Goal: Book appointment/travel/reservation

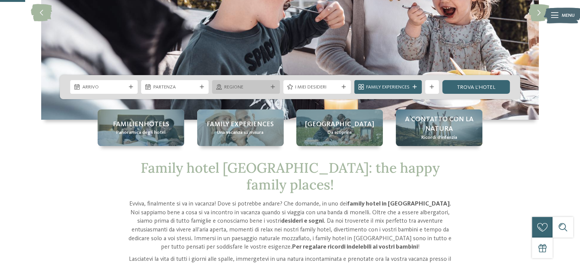
click at [220, 86] on icon at bounding box center [219, 86] width 6 height 5
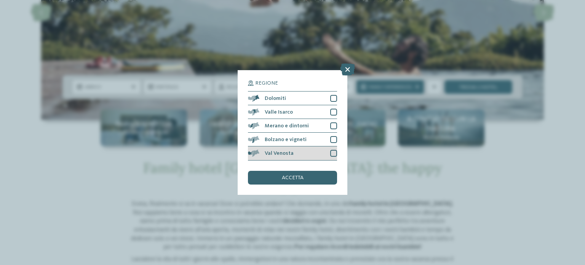
click at [332, 152] on div at bounding box center [333, 153] width 7 height 7
click at [297, 176] on span "accetta" at bounding box center [293, 177] width 22 height 5
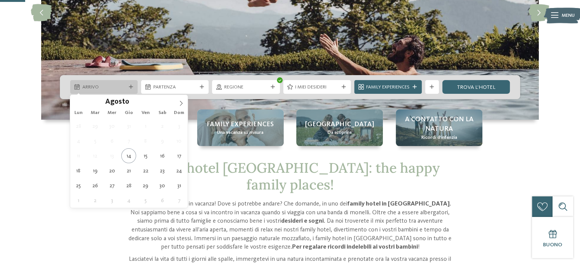
click at [111, 87] on span "Arrivo" at bounding box center [103, 87] width 43 height 7
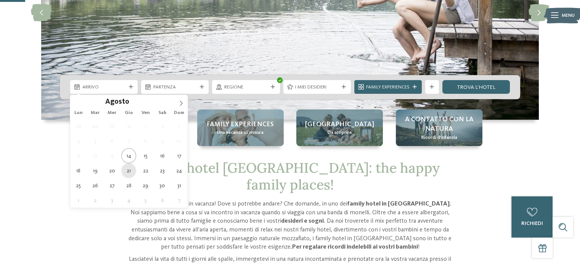
type div "[DATE]"
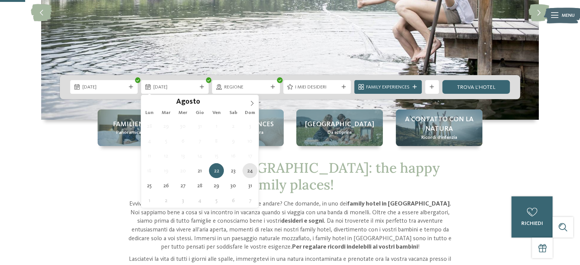
type div "[DATE]"
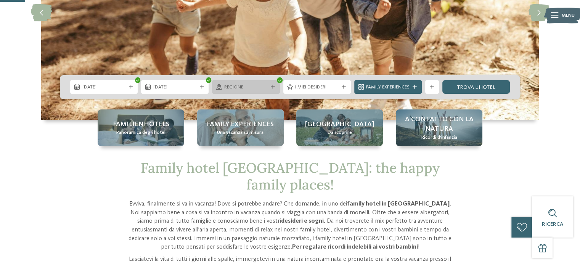
click at [276, 85] on div "Regione" at bounding box center [245, 87] width 67 height 14
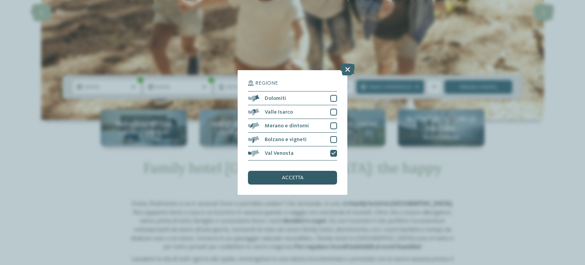
click at [316, 179] on div "accetta" at bounding box center [292, 178] width 89 height 14
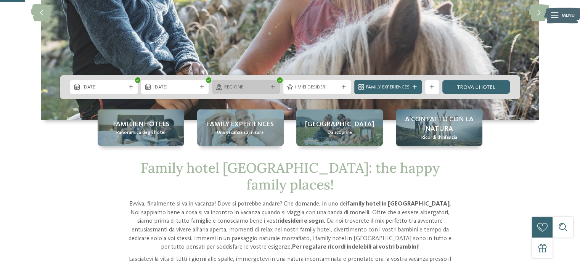
click at [273, 86] on icon at bounding box center [273, 87] width 4 height 4
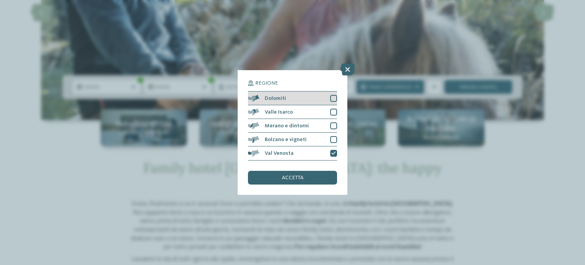
click at [306, 95] on div "Dolomiti" at bounding box center [292, 98] width 89 height 14
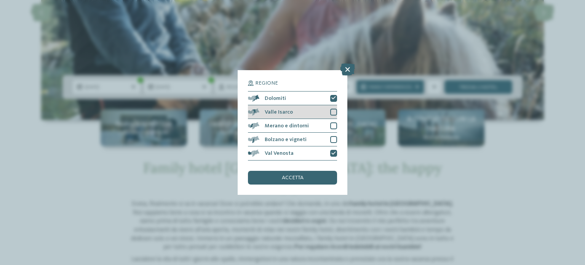
click at [325, 107] on div "Valle Isarco" at bounding box center [292, 112] width 89 height 14
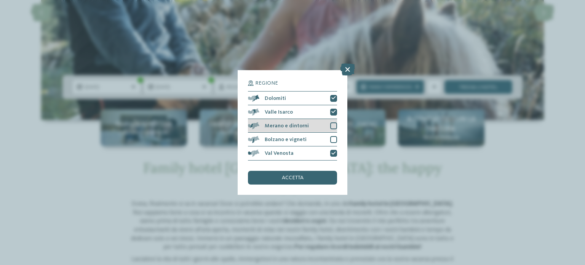
click at [327, 120] on div "Merano e dintorni" at bounding box center [292, 126] width 89 height 14
click at [299, 178] on span "accetta" at bounding box center [293, 177] width 22 height 5
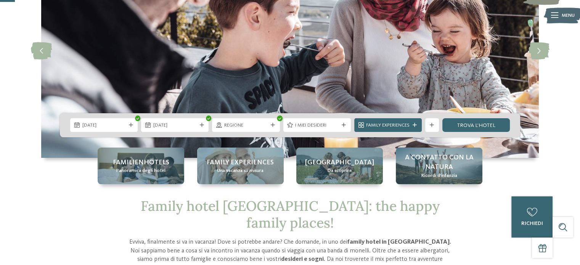
scroll to position [69, 0]
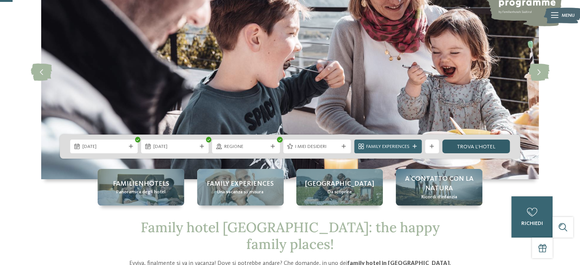
click at [479, 144] on link "trova l’hotel" at bounding box center [475, 146] width 67 height 14
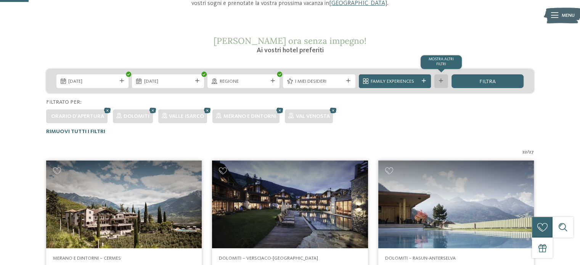
click at [443, 80] on div at bounding box center [440, 81] width 7 height 4
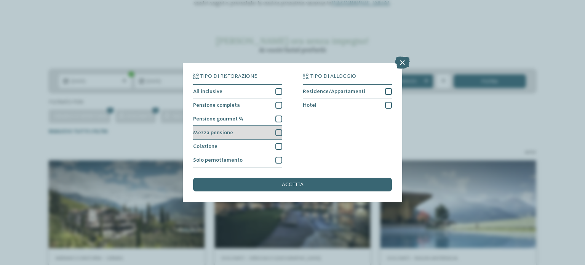
click at [279, 133] on div at bounding box center [279, 132] width 7 height 7
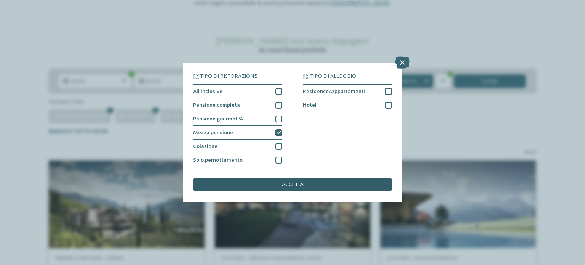
click at [310, 184] on div "accetta" at bounding box center [292, 185] width 199 height 14
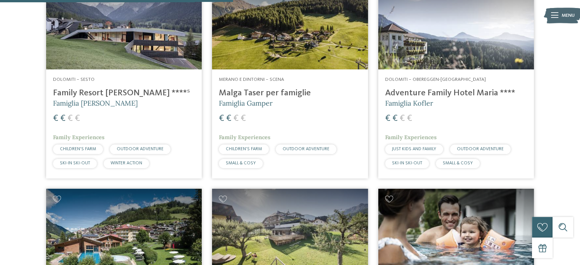
scroll to position [508, 0]
click at [258, 93] on h4 "Malga Taser per famiglie" at bounding box center [290, 93] width 142 height 10
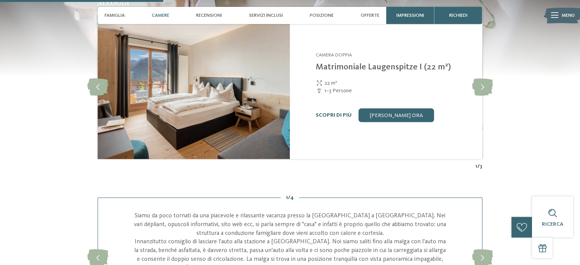
scroll to position [690, 0]
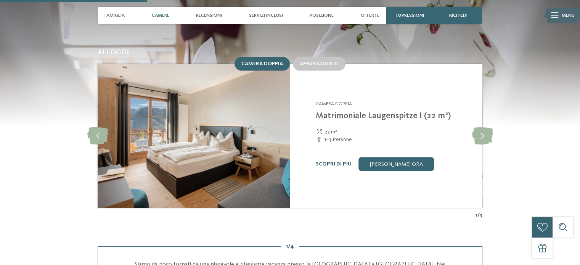
click at [332, 161] on link "Scopri di più" at bounding box center [334, 163] width 36 height 5
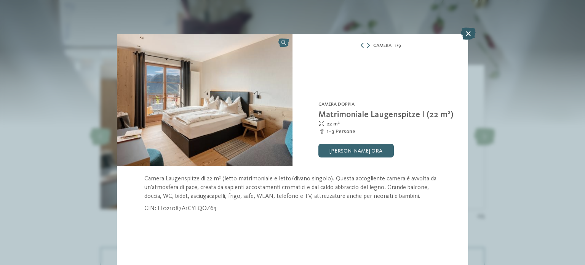
click at [468, 36] on icon at bounding box center [468, 33] width 15 height 12
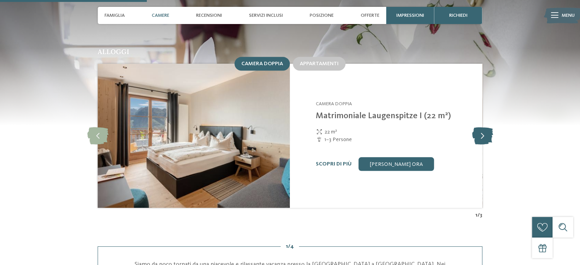
click at [480, 127] on icon at bounding box center [481, 135] width 21 height 17
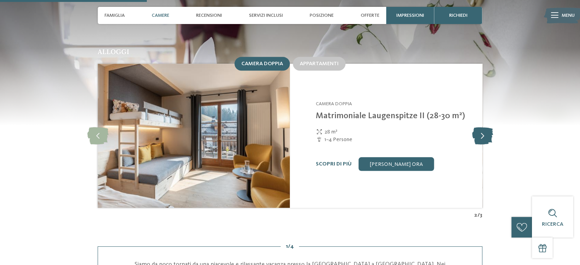
click at [480, 127] on icon at bounding box center [481, 135] width 21 height 17
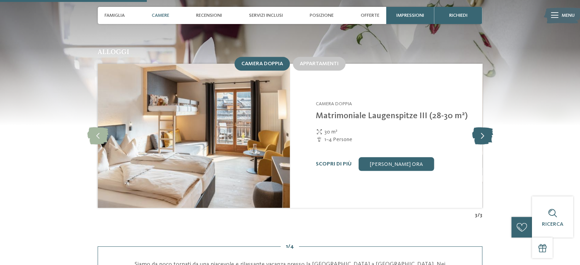
click at [480, 127] on icon at bounding box center [481, 135] width 21 height 17
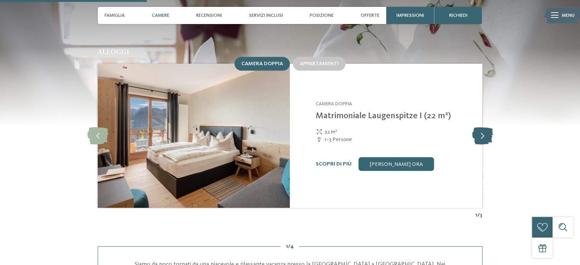
click at [480, 127] on icon at bounding box center [481, 135] width 21 height 17
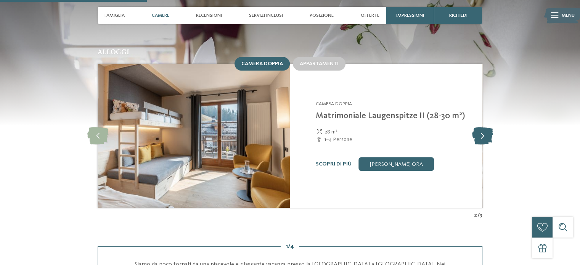
click at [480, 127] on icon at bounding box center [481, 135] width 21 height 17
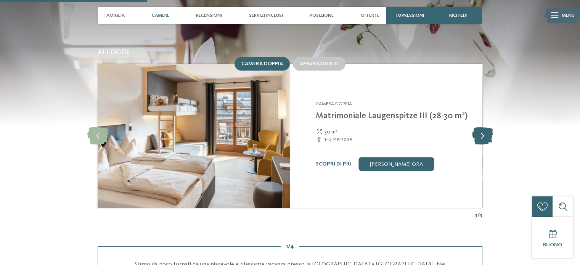
click at [480, 127] on icon at bounding box center [481, 135] width 21 height 17
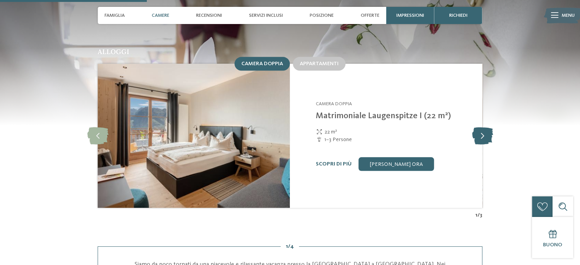
click at [480, 127] on icon at bounding box center [481, 135] width 21 height 17
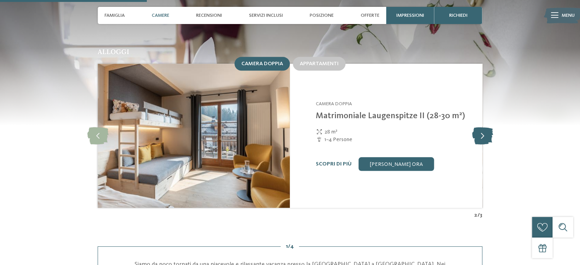
click at [480, 127] on icon at bounding box center [481, 135] width 21 height 17
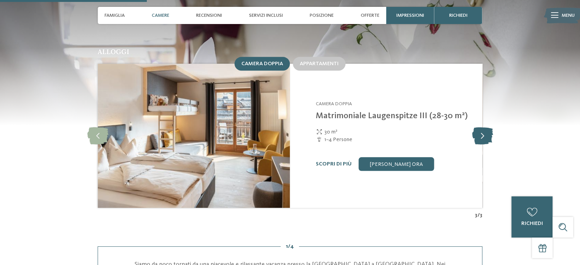
click at [480, 127] on icon at bounding box center [481, 135] width 21 height 17
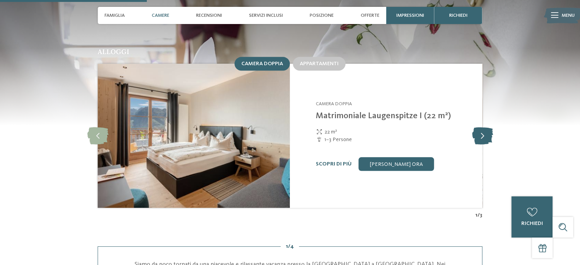
click at [480, 127] on icon at bounding box center [481, 135] width 21 height 17
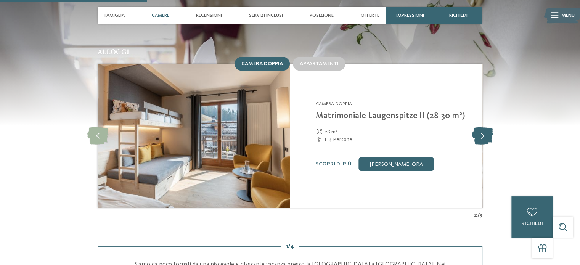
click at [480, 127] on icon at bounding box center [481, 135] width 21 height 17
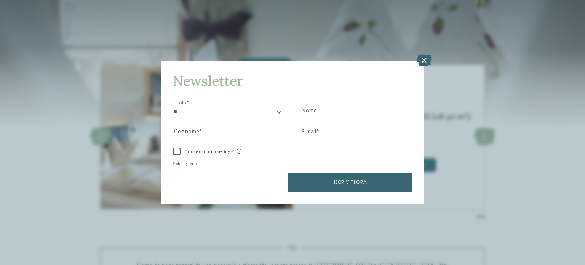
click at [312, 57] on div "Newsletter * ****** ******* ******** ****** Titolo Nome Cognome Fax" at bounding box center [292, 132] width 585 height 265
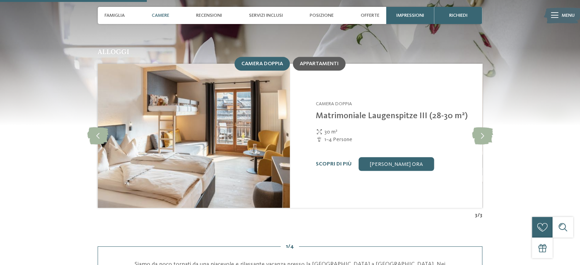
click at [312, 61] on span "Appartamenti" at bounding box center [319, 63] width 39 height 5
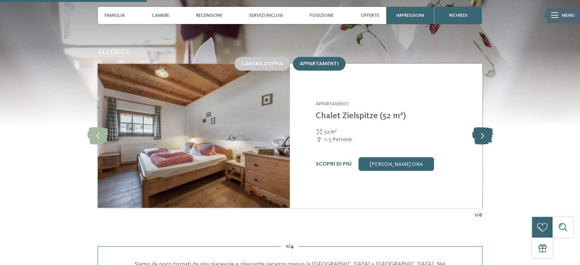
click at [484, 129] on icon at bounding box center [481, 135] width 21 height 17
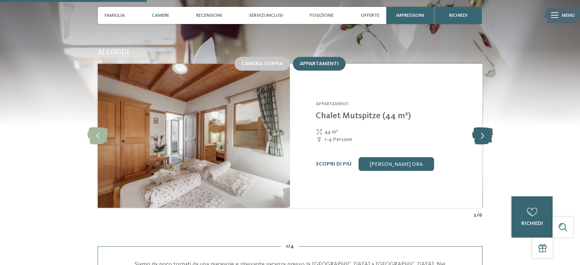
click at [484, 129] on icon at bounding box center [481, 135] width 21 height 17
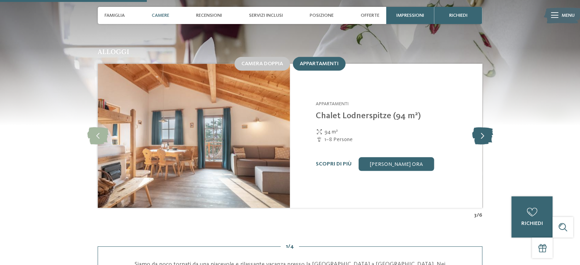
click at [484, 129] on icon at bounding box center [481, 135] width 21 height 17
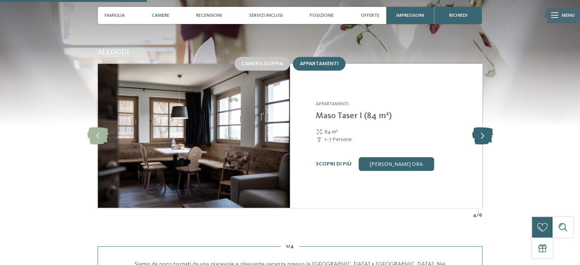
click at [484, 129] on icon at bounding box center [481, 135] width 21 height 17
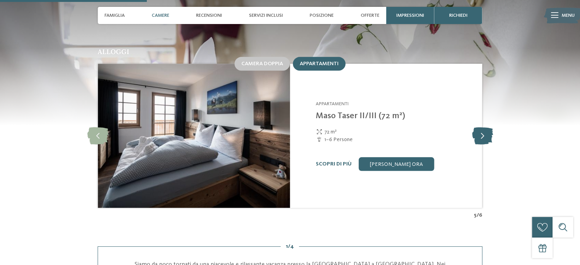
click at [484, 129] on icon at bounding box center [481, 135] width 21 height 17
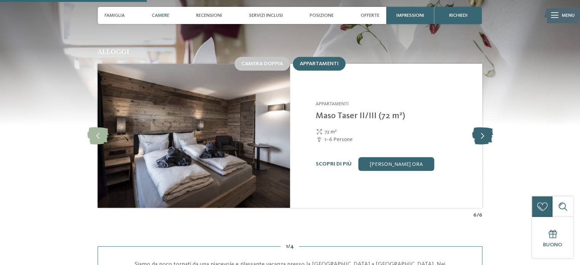
click at [484, 129] on icon at bounding box center [481, 135] width 21 height 17
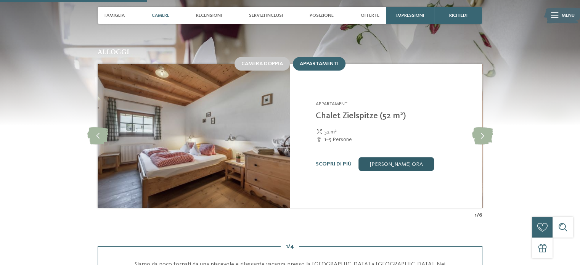
click at [415, 157] on link "[PERSON_NAME] ora" at bounding box center [395, 164] width 75 height 14
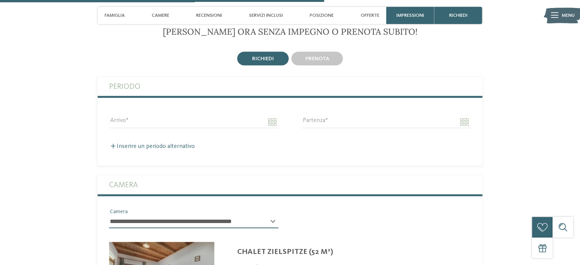
scroll to position [1566, 0]
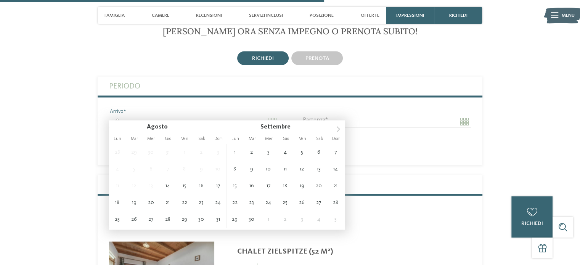
click at [211, 117] on input "Arrivo" at bounding box center [193, 121] width 169 height 13
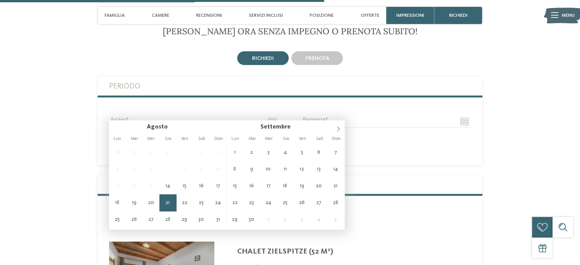
type input "**********"
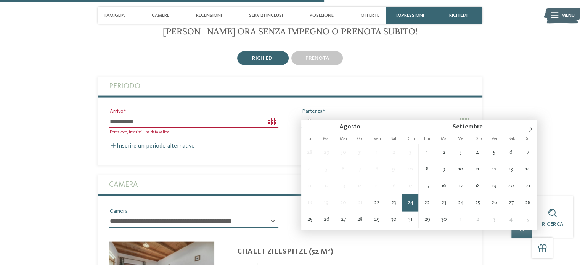
type input "**********"
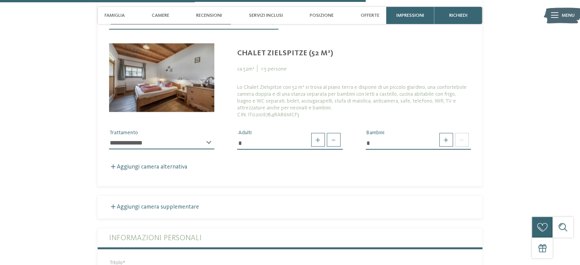
scroll to position [1786, 0]
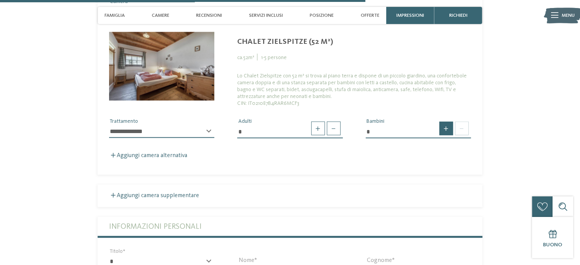
click at [444, 122] on span at bounding box center [446, 129] width 14 height 14
type input "*"
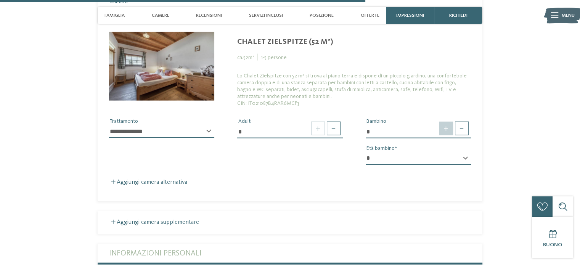
click at [444, 122] on span at bounding box center [446, 129] width 14 height 14
click at [443, 123] on span at bounding box center [446, 129] width 14 height 14
click at [465, 152] on div "* * * * * * * * * * * ** ** ** ** ** ** ** ** Età bambino" at bounding box center [417, 161] width 105 height 19
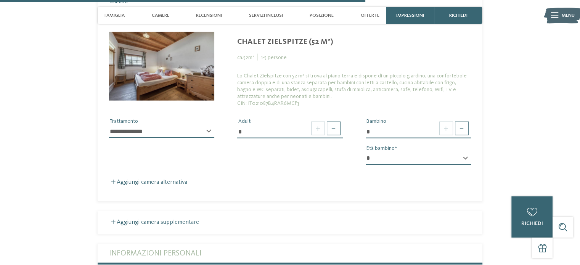
click at [465, 152] on div "* * * * * * * * * * * ** ** ** ** ** ** ** ** Età bambino" at bounding box center [417, 161] width 105 height 19
click at [373, 154] on select "* * * * * * * * * * * ** ** ** ** ** ** ** **" at bounding box center [417, 158] width 105 height 13
select select "*"
click at [365, 152] on select "* * * * * * * * * * * ** ** ** ** ** ** ** **" at bounding box center [417, 158] width 105 height 13
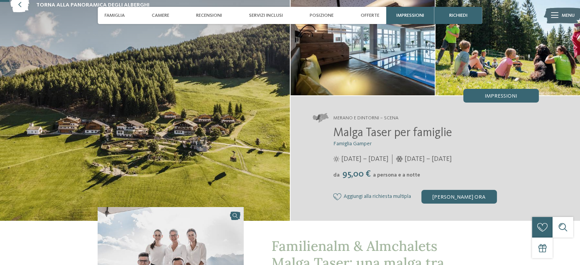
scroll to position [46, 0]
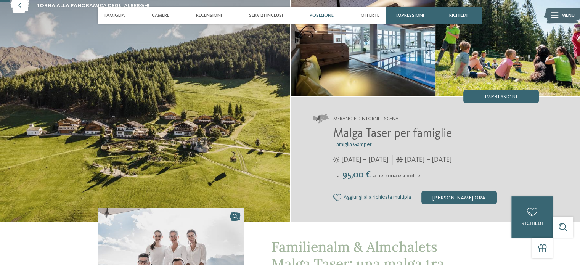
click at [318, 13] on span "Posizione" at bounding box center [321, 16] width 24 height 6
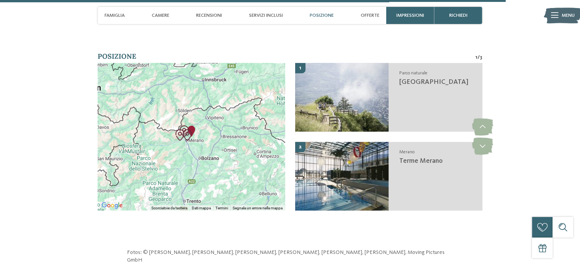
scroll to position [2499, 0]
